Goal: Information Seeking & Learning: Learn about a topic

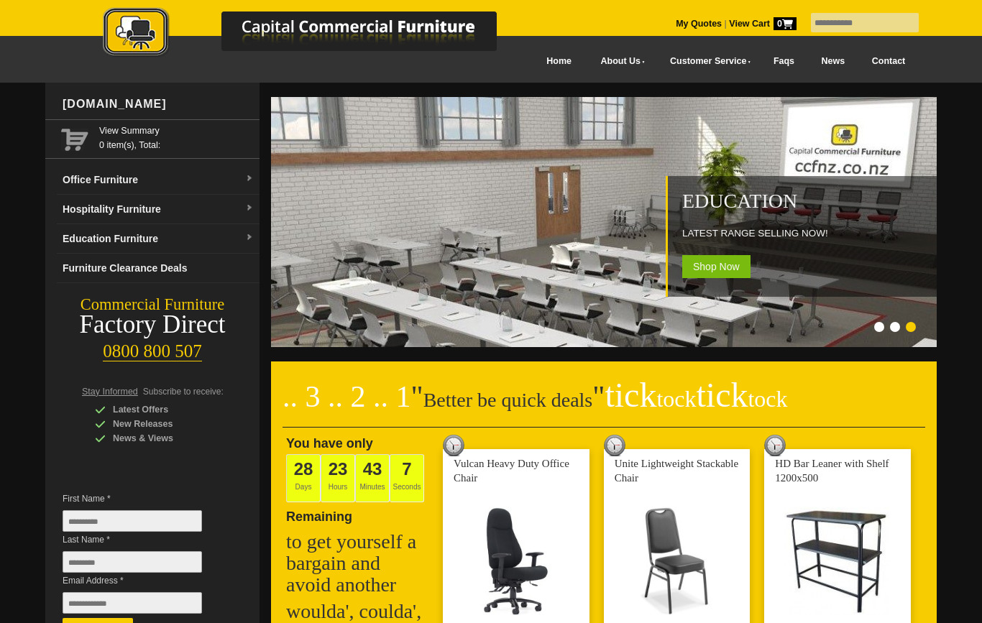
click at [96, 210] on link "Hospitality Furniture" at bounding box center [158, 209] width 203 height 29
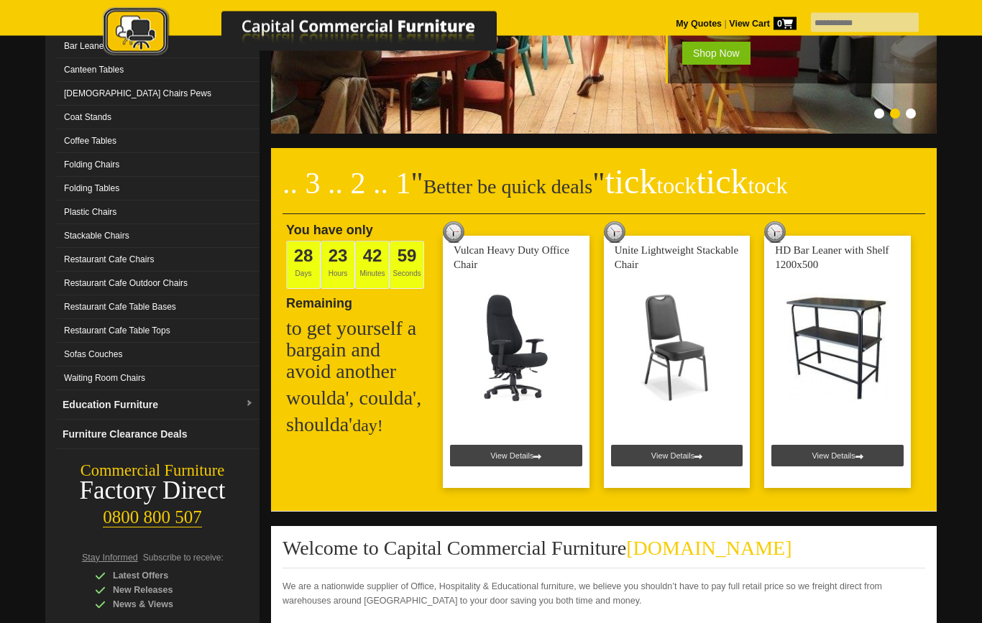
scroll to position [213, 0]
click at [94, 398] on link "Education Furniture" at bounding box center [158, 404] width 203 height 29
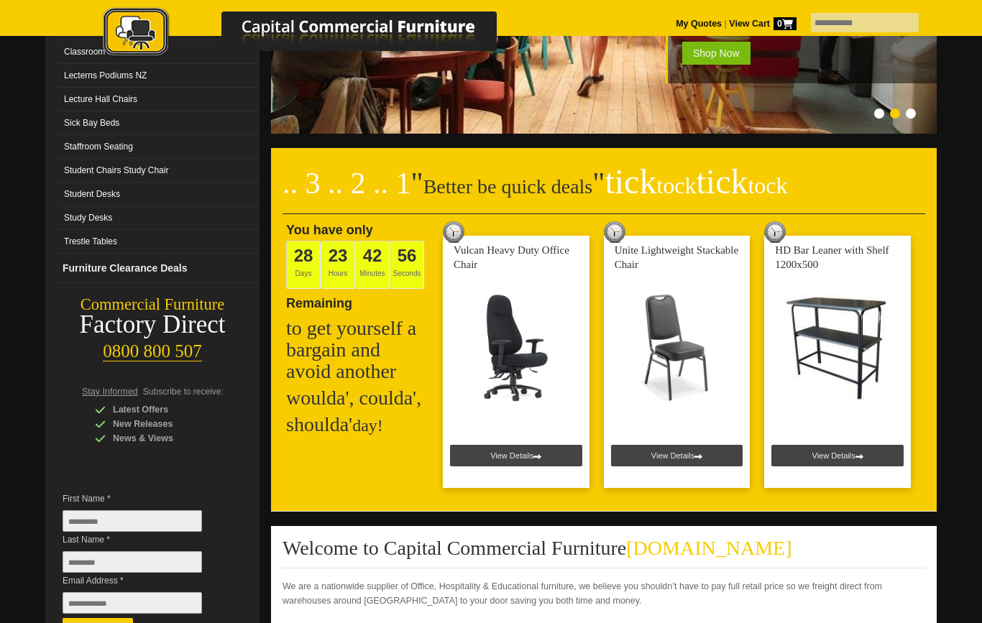
click at [83, 252] on link "Trestle Tables" at bounding box center [158, 242] width 203 height 24
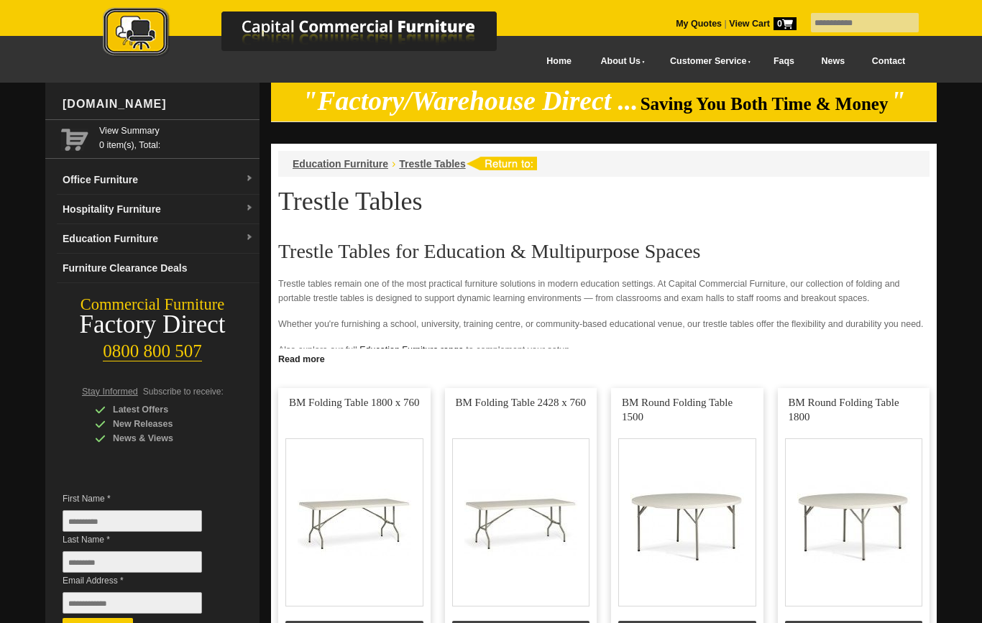
click at [88, 237] on link "Education Furniture" at bounding box center [158, 238] width 203 height 29
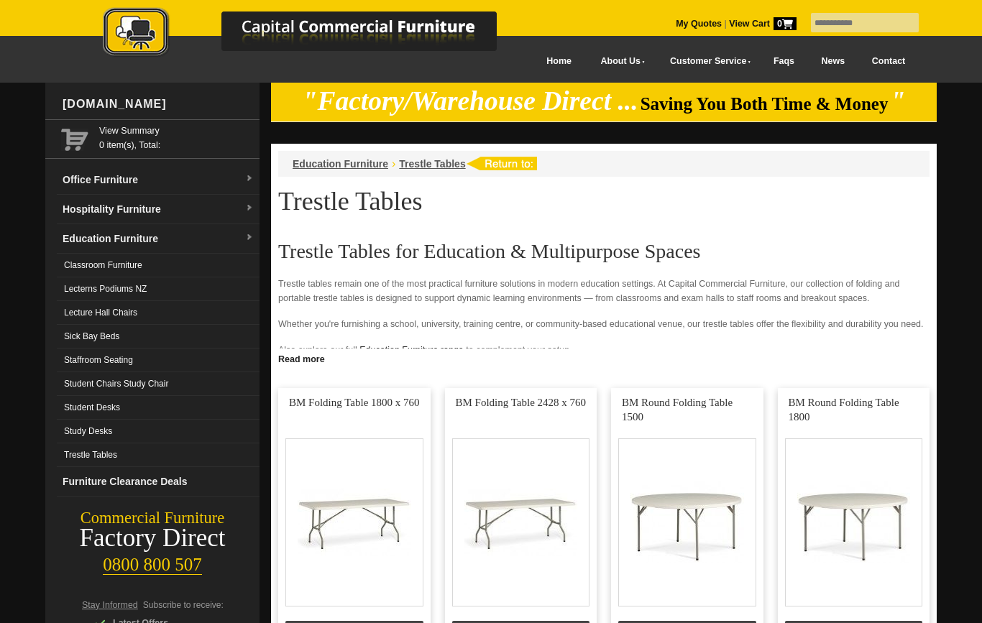
click at [83, 285] on link "Lecterns Podiums NZ" at bounding box center [158, 289] width 203 height 24
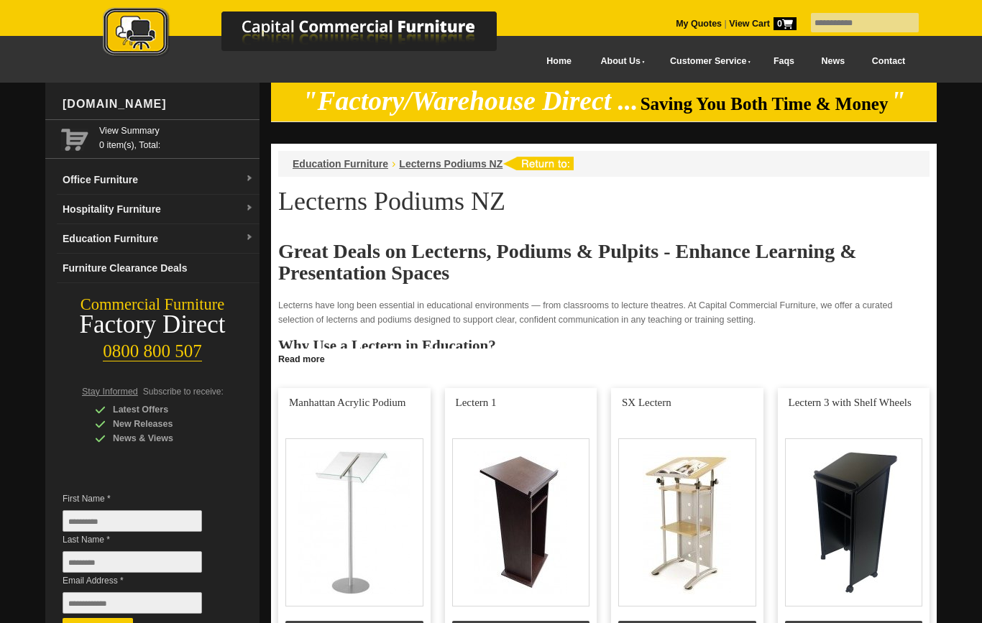
click at [86, 243] on link "Education Furniture" at bounding box center [158, 238] width 203 height 29
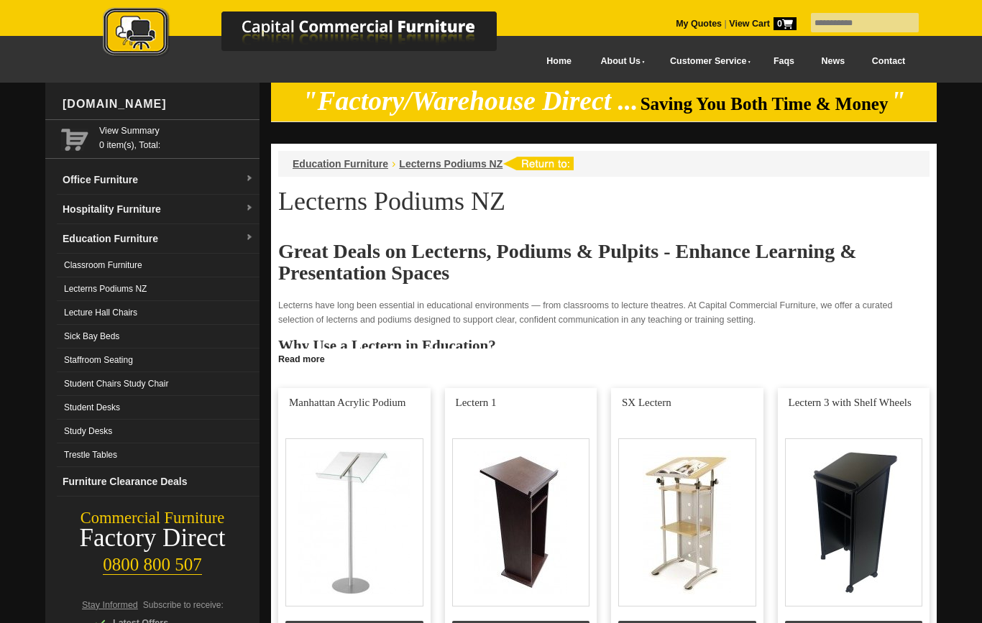
click at [75, 336] on link "Sick Bay Beds" at bounding box center [158, 337] width 203 height 24
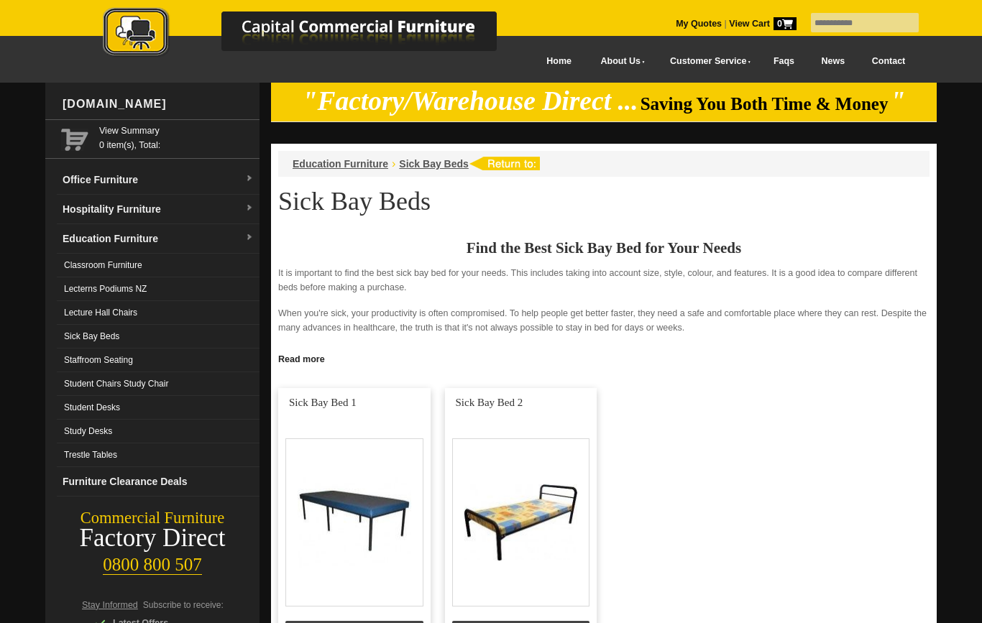
click at [78, 428] on link "Study Desks" at bounding box center [158, 432] width 203 height 24
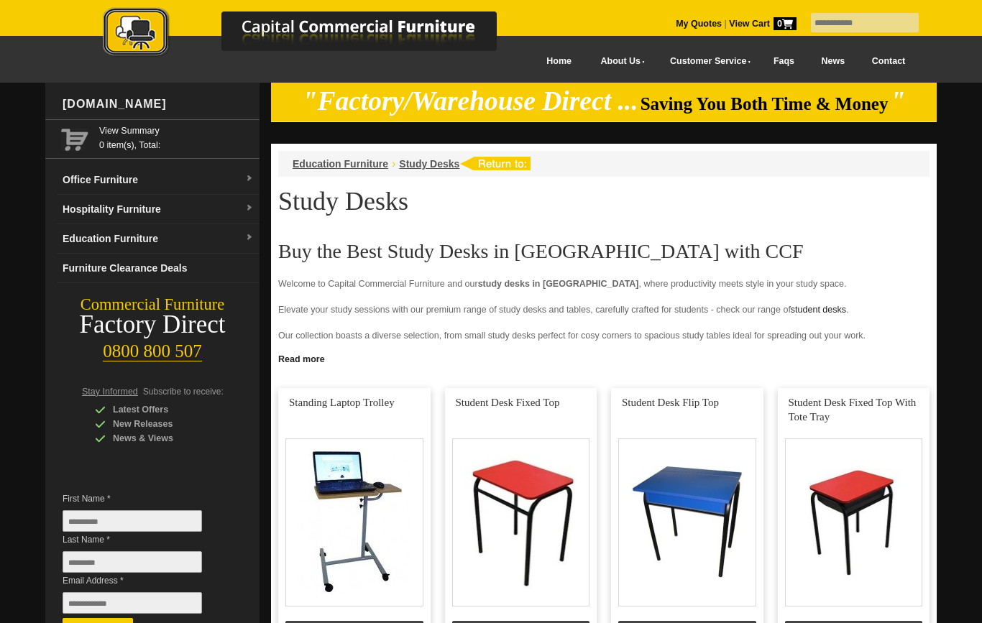
click at [106, 236] on link "Education Furniture" at bounding box center [158, 238] width 203 height 29
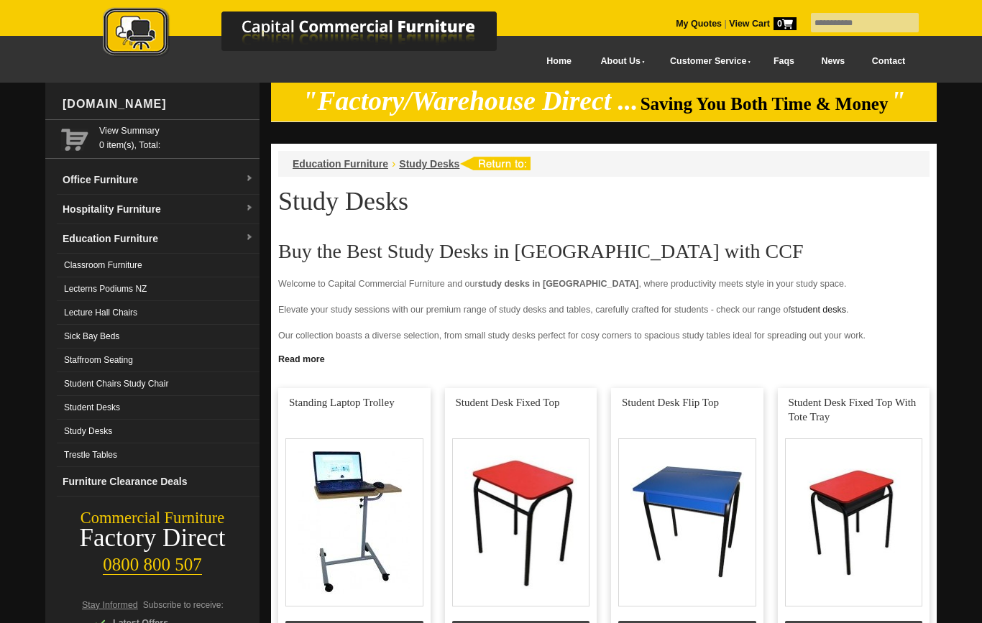
click at [72, 262] on link "Classroom Furniture" at bounding box center [158, 266] width 203 height 24
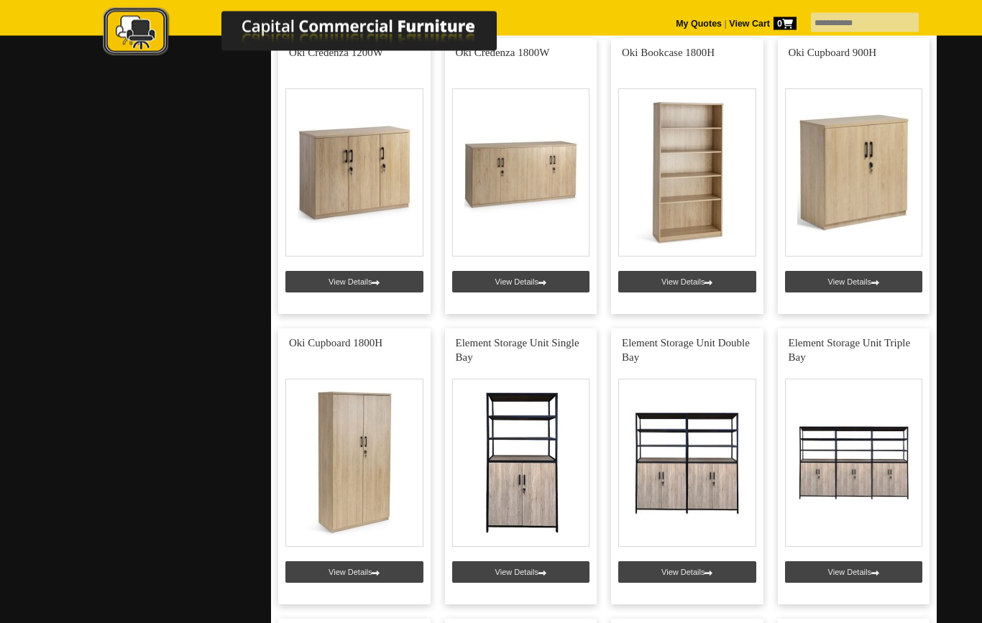
scroll to position [2087, 0]
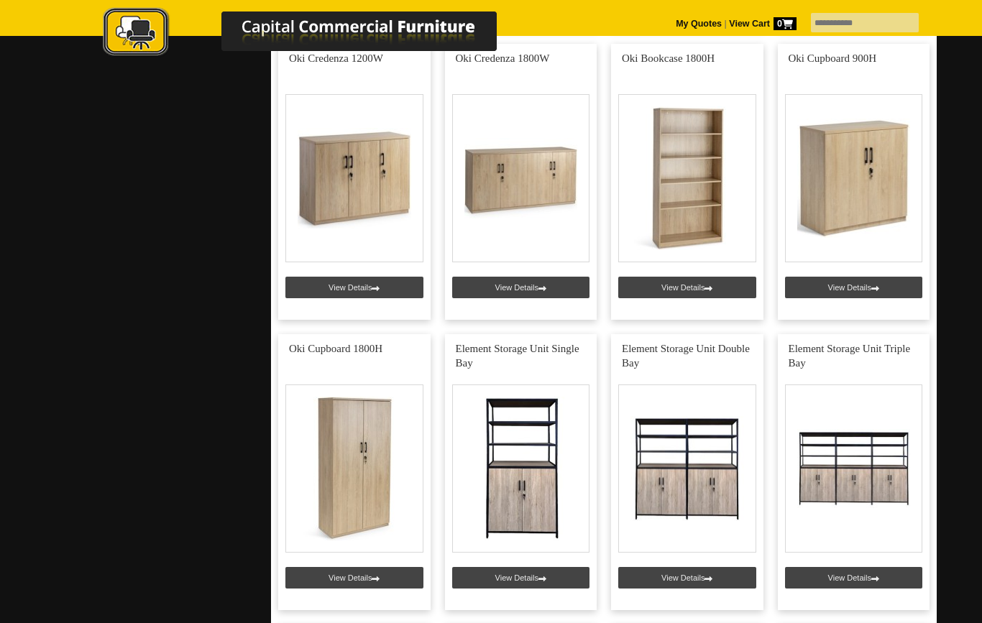
click at [694, 185] on link at bounding box center [687, 182] width 152 height 276
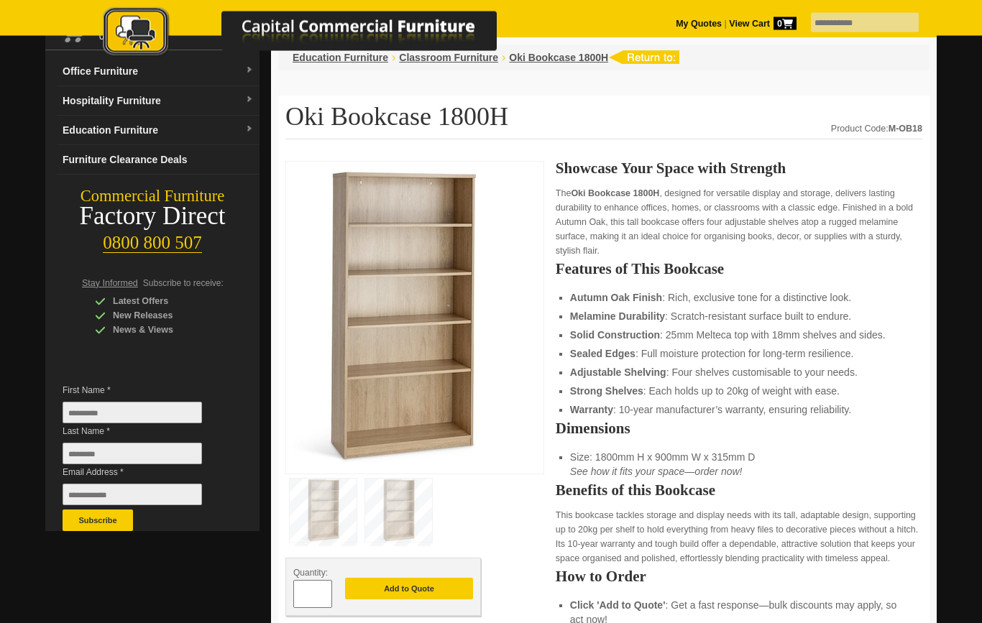
scroll to position [110, 0]
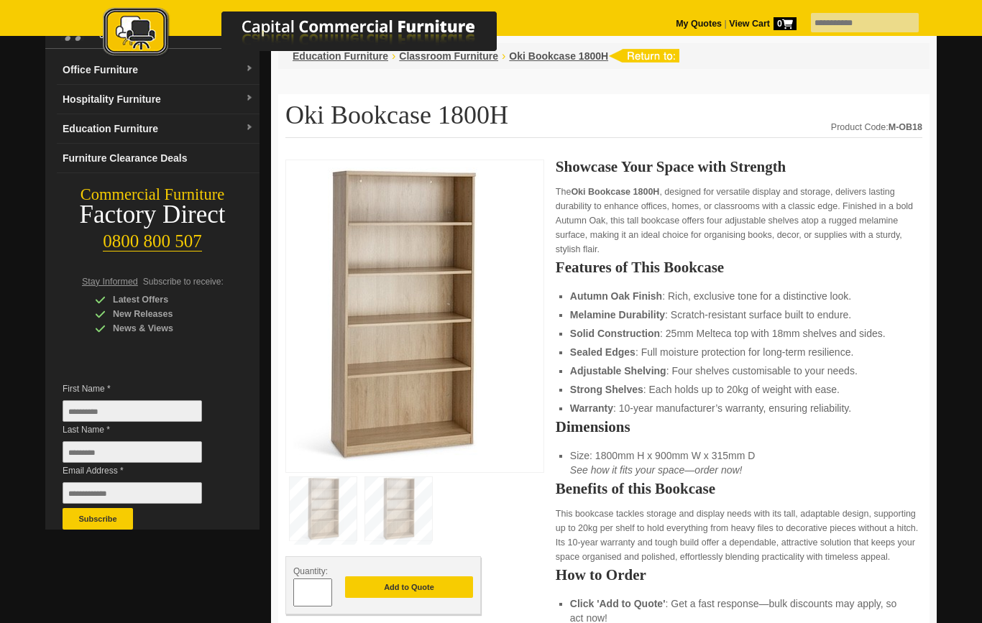
click at [466, 355] on img at bounding box center [401, 313] width 216 height 293
click at [408, 501] on img at bounding box center [398, 508] width 67 height 63
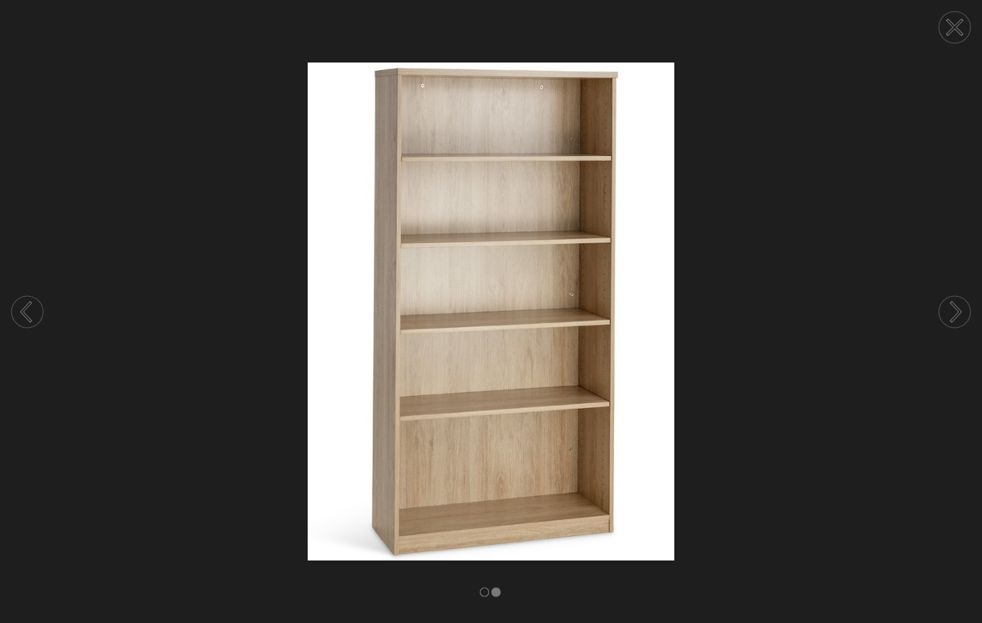
click at [403, 510] on img at bounding box center [491, 312] width 982 height 499
click at [965, 328] on circle at bounding box center [955, 312] width 32 height 32
click at [959, 328] on circle at bounding box center [955, 312] width 32 height 32
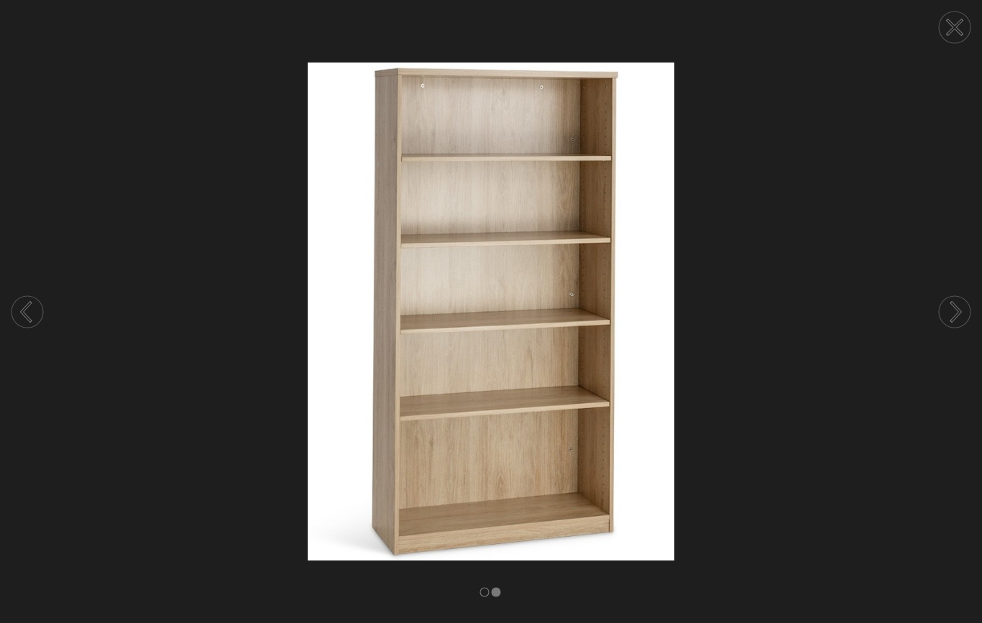
click at [960, 31] on icon at bounding box center [955, 28] width 14 height 14
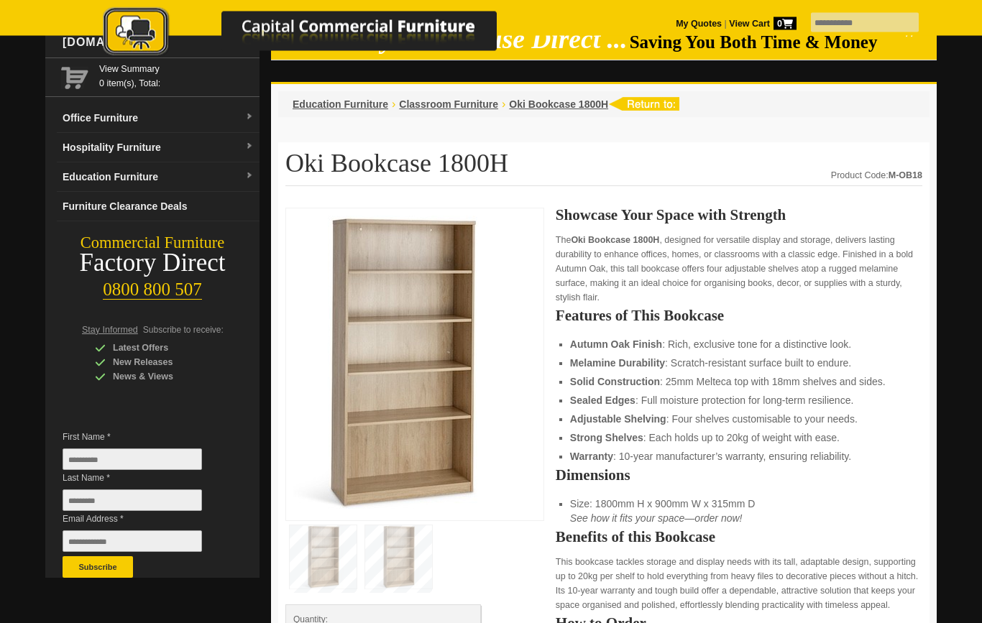
scroll to position [0, 0]
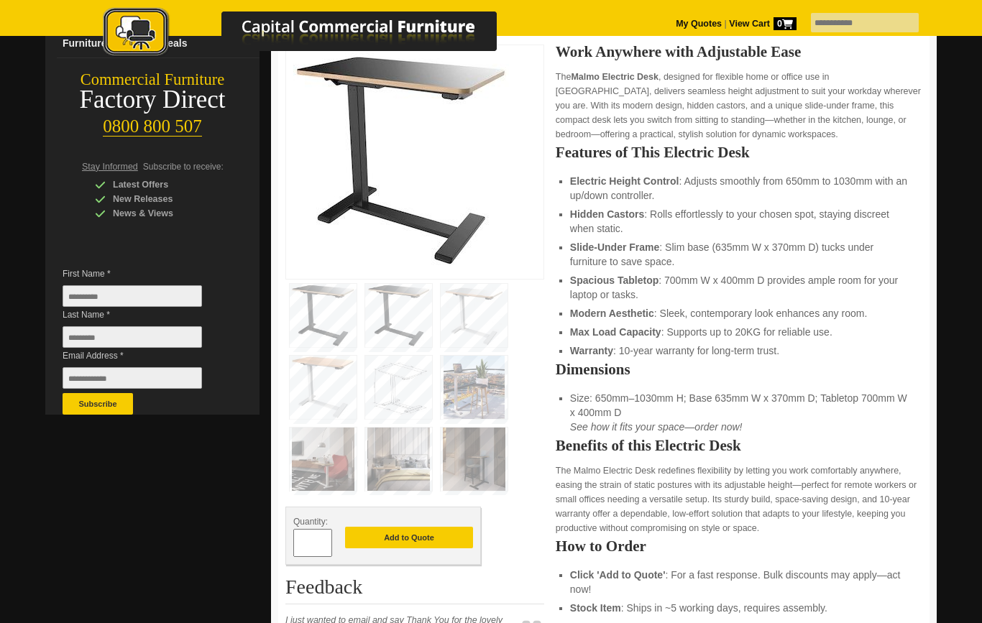
scroll to position [224, 0]
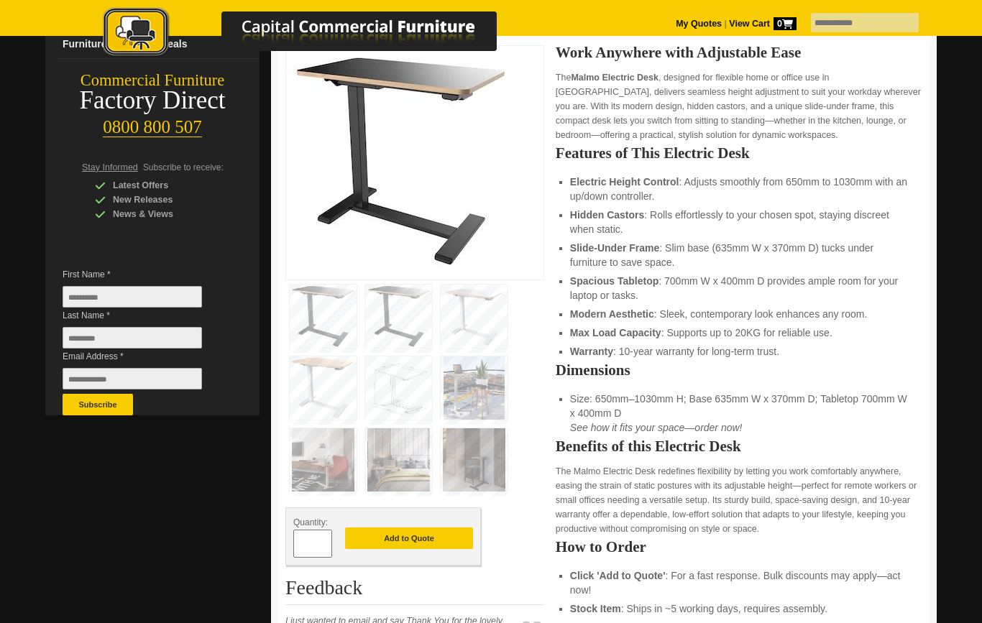
click at [488, 390] on img at bounding box center [474, 388] width 67 height 63
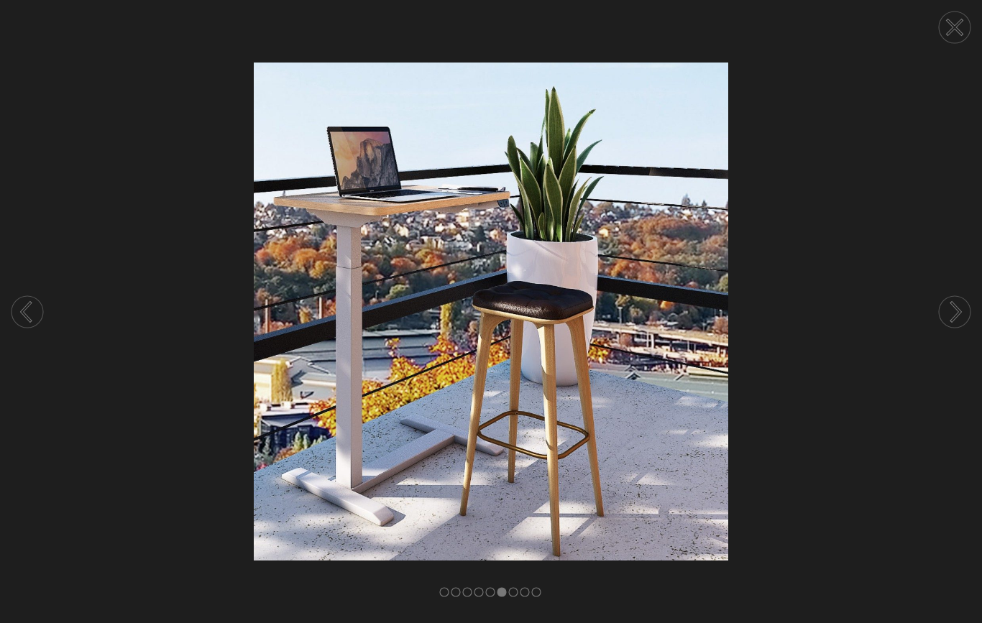
click at [959, 326] on circle at bounding box center [955, 312] width 32 height 32
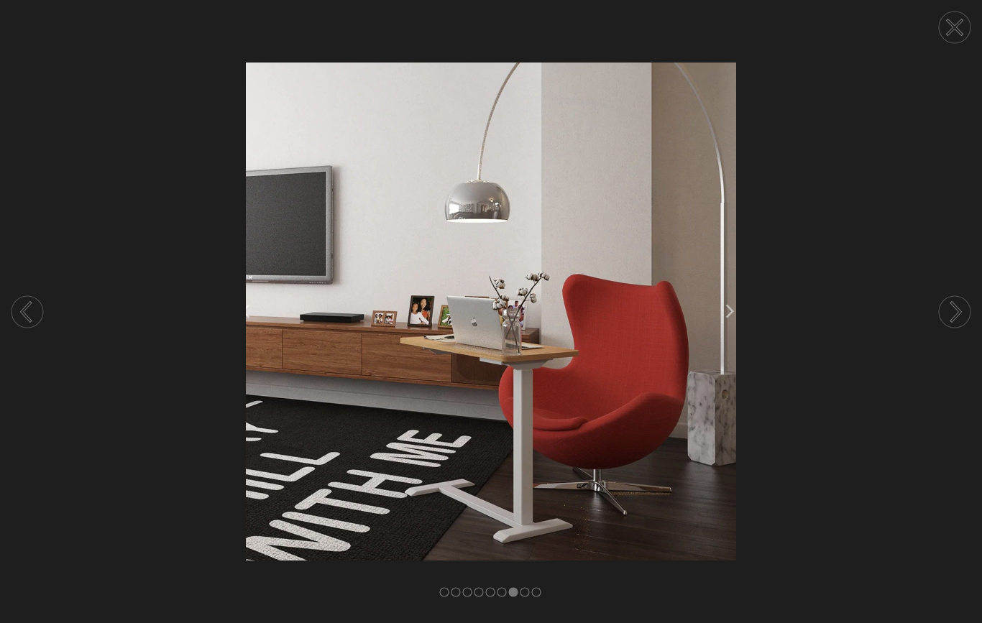
click at [952, 321] on icon at bounding box center [956, 312] width 9 height 18
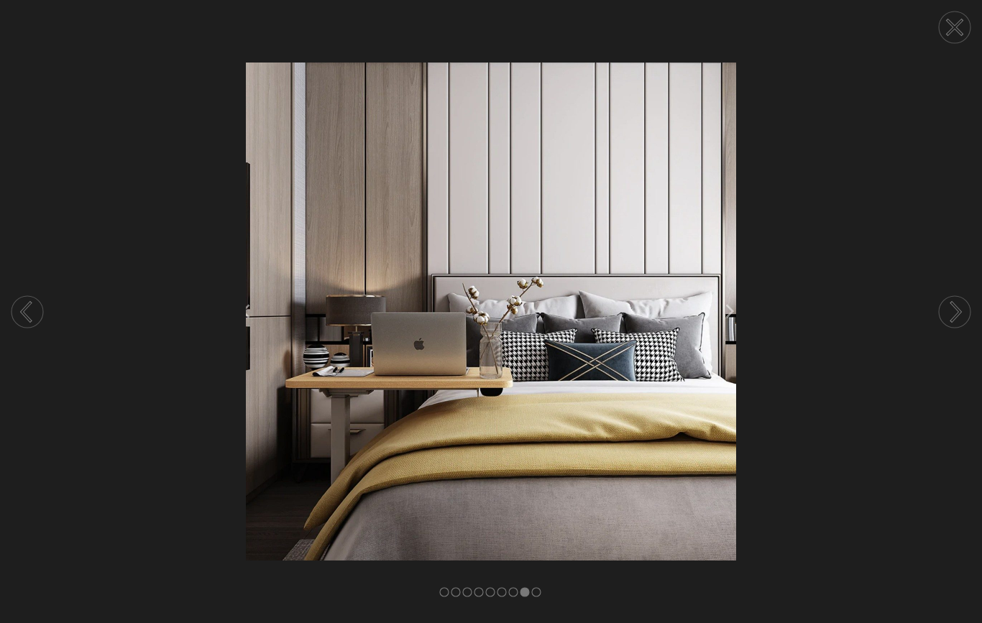
click at [951, 310] on circle at bounding box center [955, 312] width 32 height 32
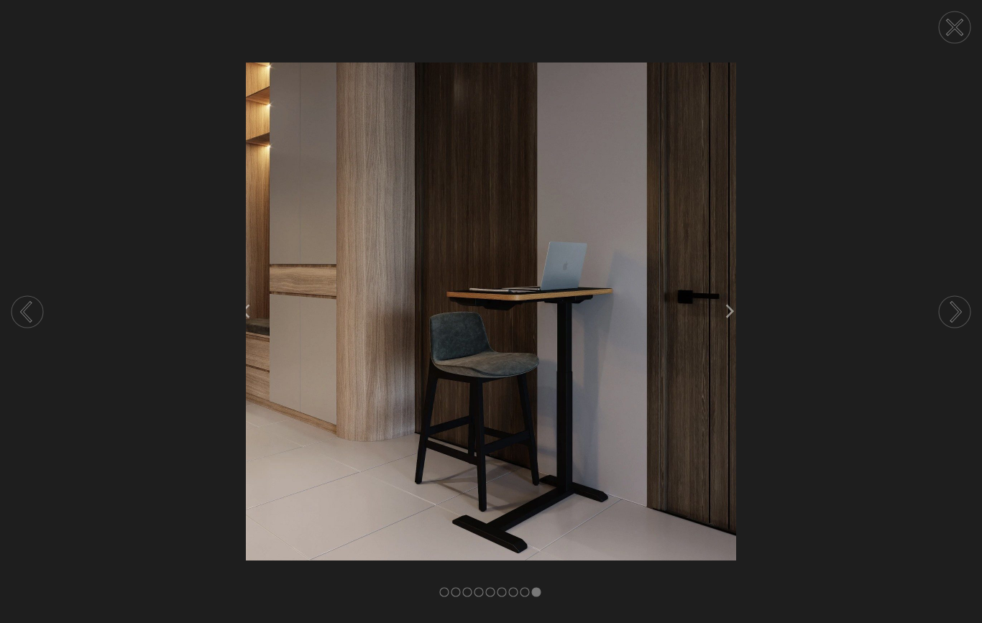
click at [955, 310] on circle at bounding box center [955, 312] width 32 height 32
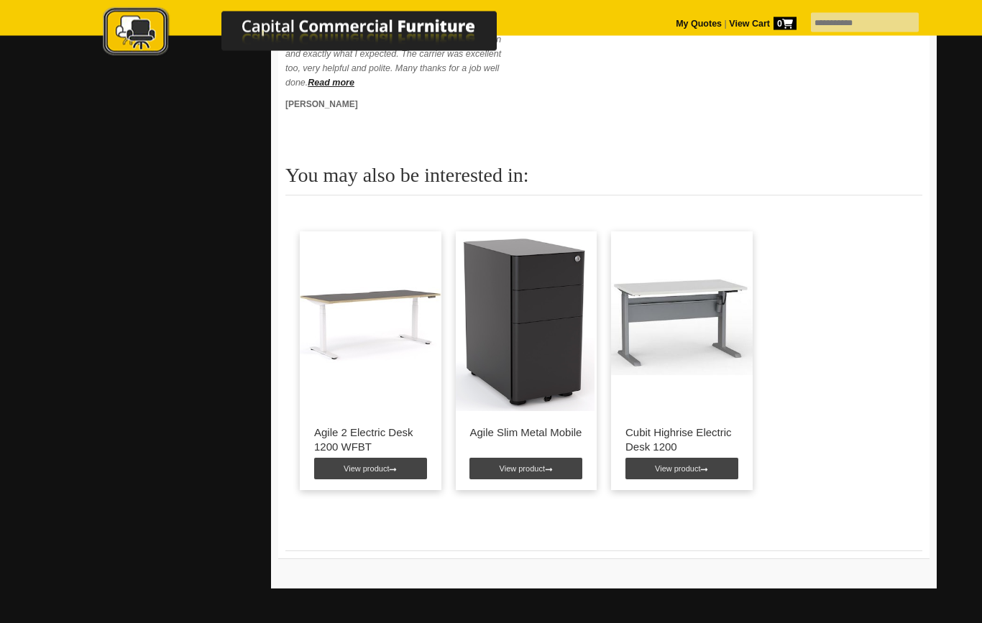
scroll to position [752, 0]
